Goal: Entertainment & Leisure: Consume media (video, audio)

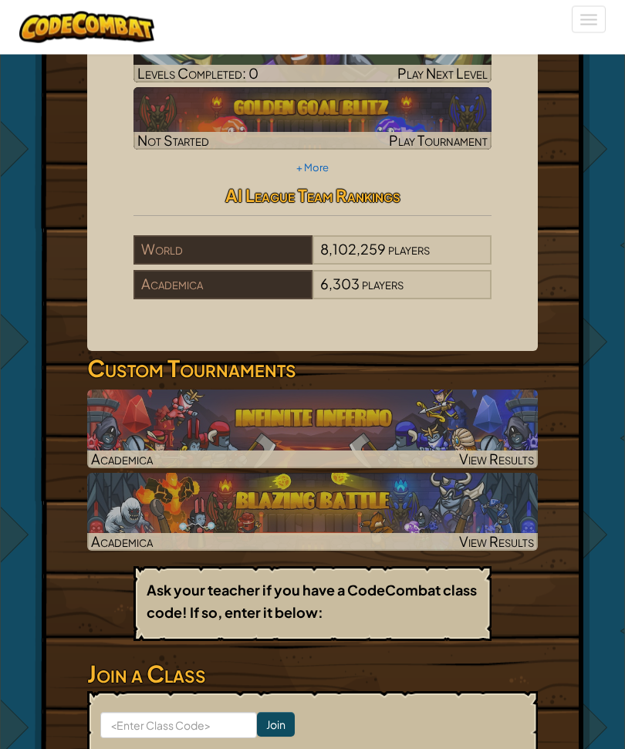
scroll to position [80, 0]
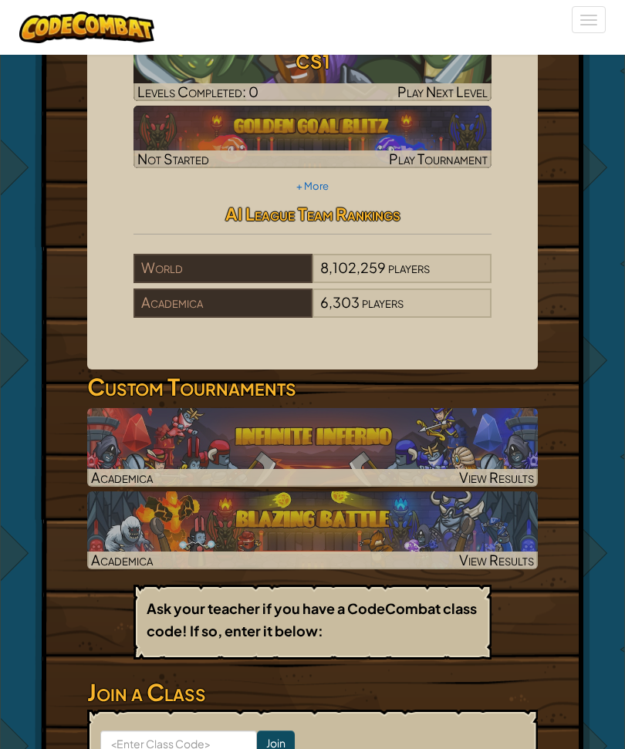
click at [422, 467] on img at bounding box center [312, 447] width 450 height 79
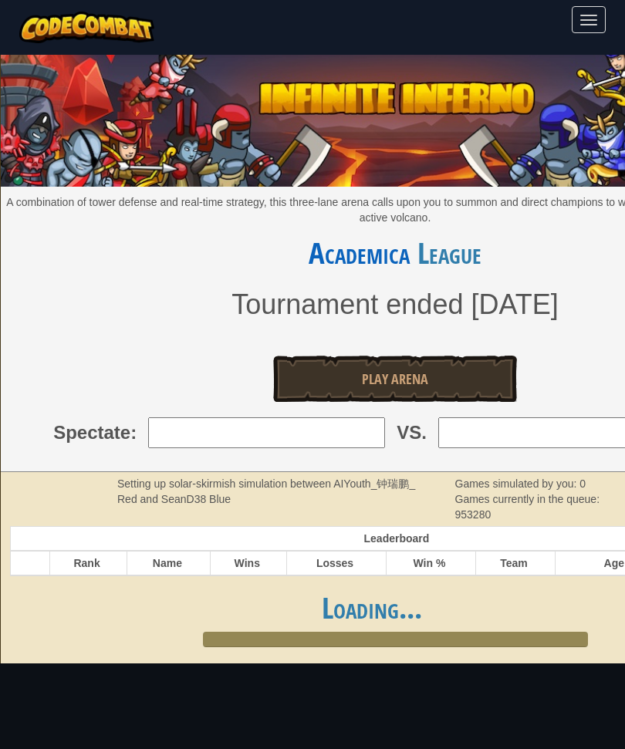
click at [450, 369] on link "Play Arena" at bounding box center [395, 378] width 244 height 46
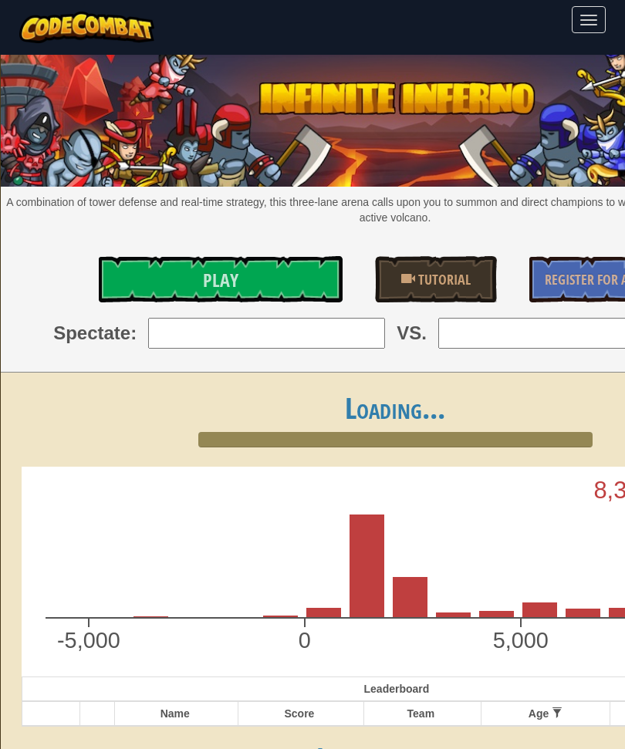
click at [254, 264] on link "Play" at bounding box center [221, 279] width 244 height 46
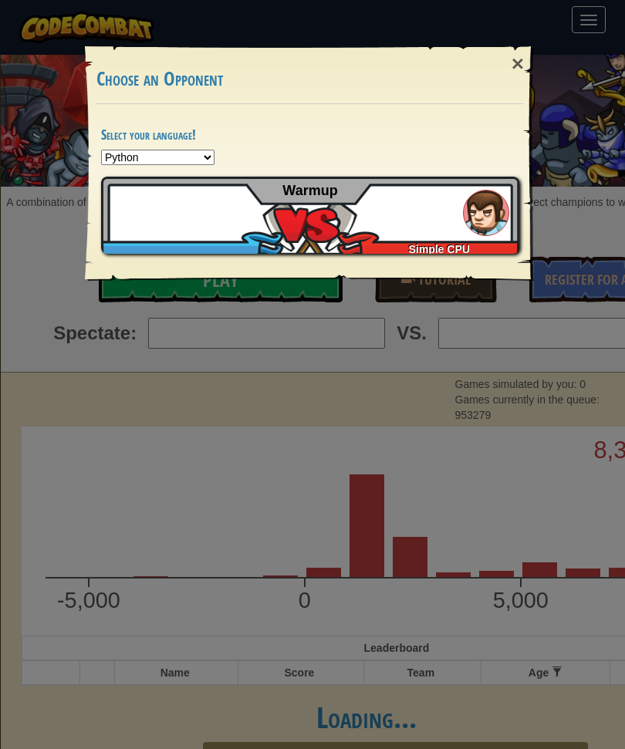
click at [419, 210] on div "HudsonN80308368 Simple CPU Warmup" at bounding box center [310, 215] width 418 height 77
